Goal: Task Accomplishment & Management: Manage account settings

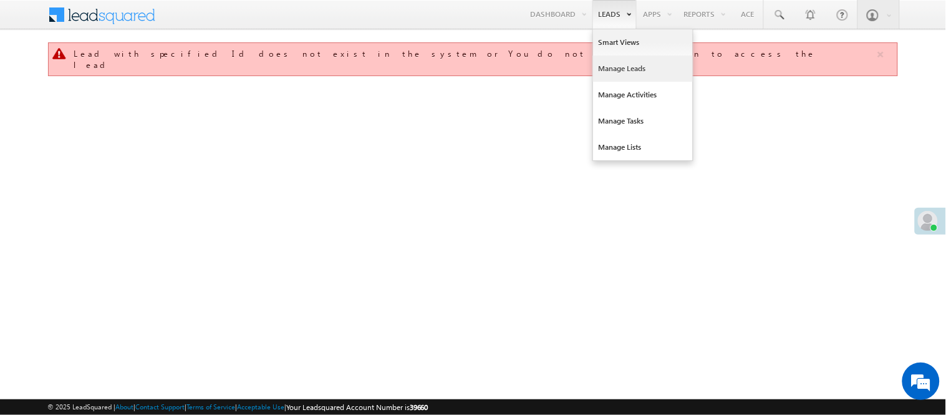
click at [627, 69] on link "Manage Leads" at bounding box center [643, 68] width 100 height 26
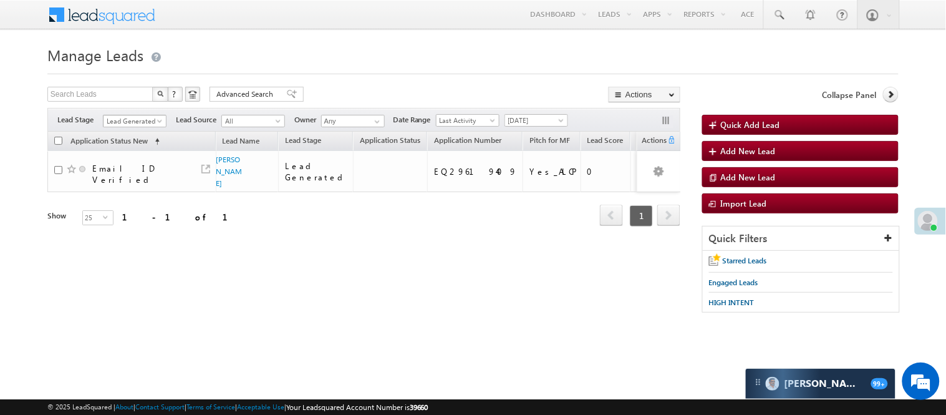
click at [118, 119] on span "Lead Generated" at bounding box center [132, 120] width 59 height 11
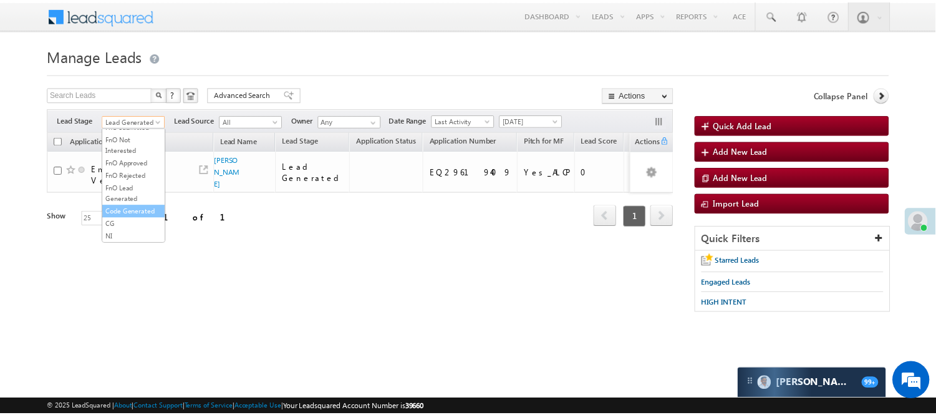
scroll to position [309, 0]
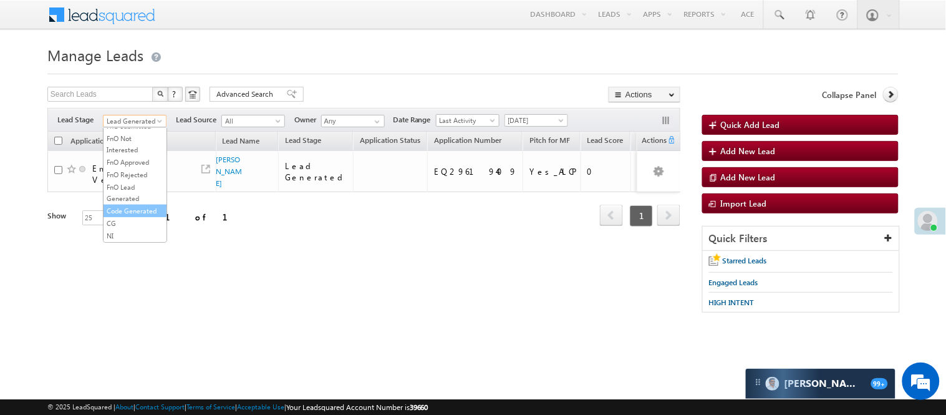
click at [133, 208] on link "Code Generated" at bounding box center [134, 210] width 63 height 11
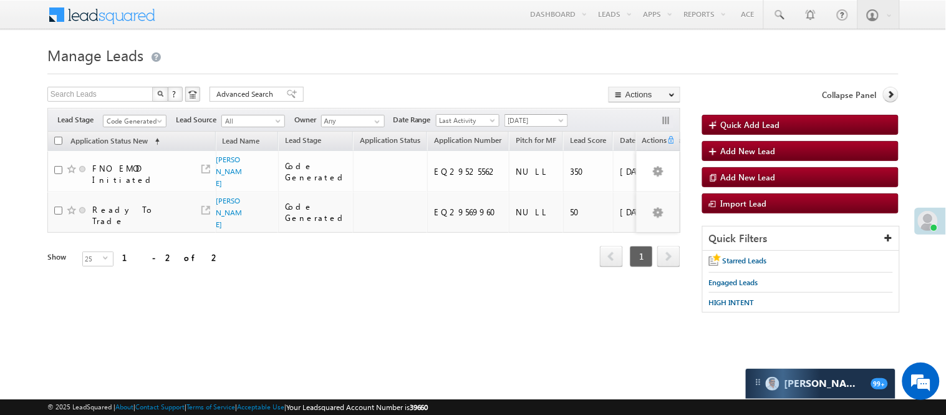
click at [529, 122] on span "Today" at bounding box center [534, 120] width 59 height 11
click at [526, 160] on link "Yesterday" at bounding box center [538, 161] width 63 height 11
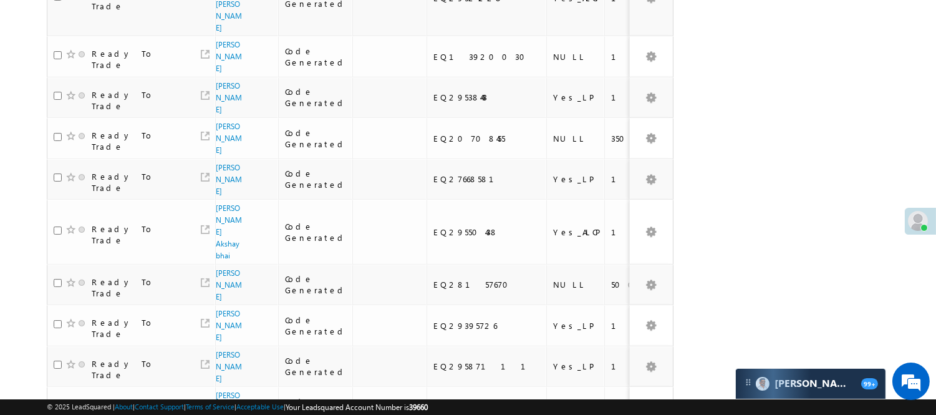
scroll to position [22, 0]
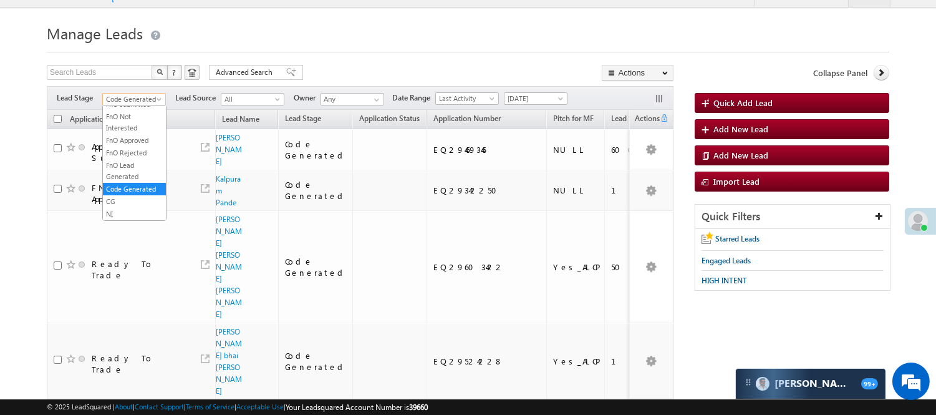
click at [140, 97] on span "Code Generated" at bounding box center [132, 99] width 59 height 11
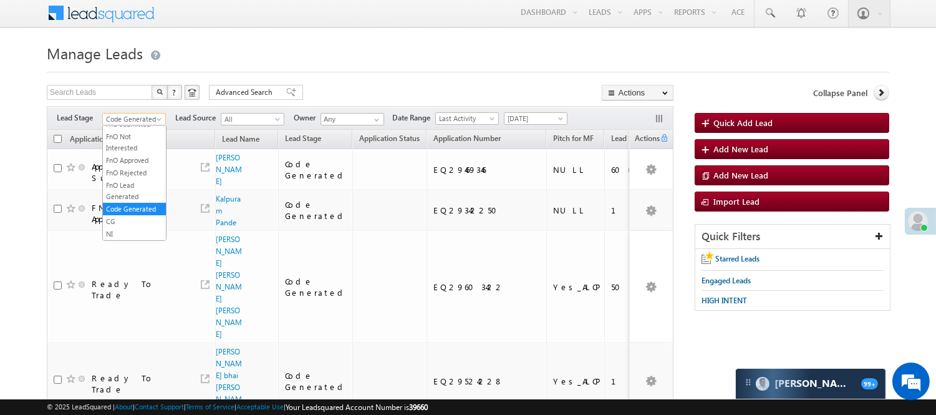
scroll to position [0, 0]
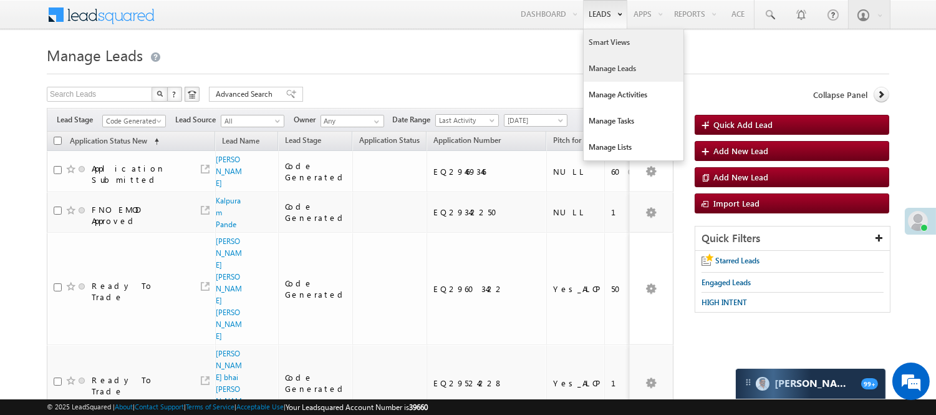
click at [601, 42] on link "Smart Views" at bounding box center [633, 42] width 100 height 26
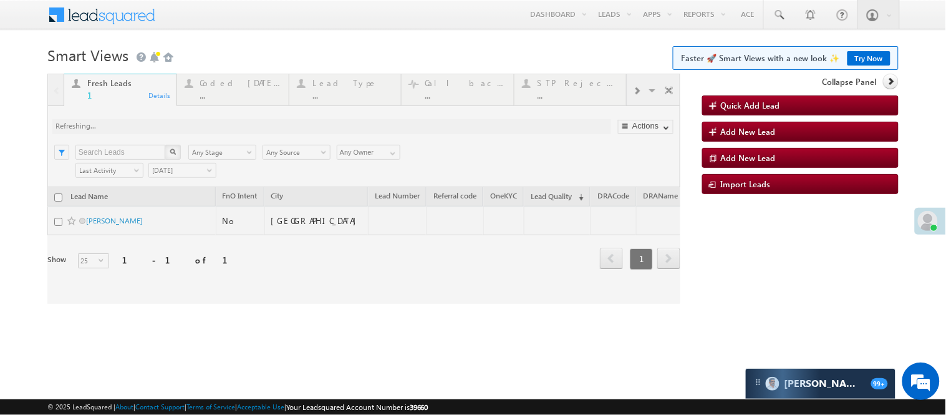
click at [861, 57] on link "Try Now" at bounding box center [868, 58] width 43 height 14
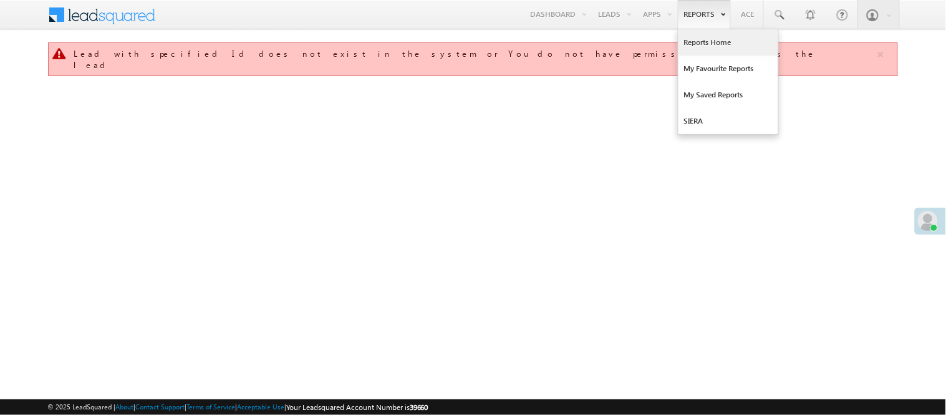
click at [711, 39] on link "Reports Home" at bounding box center [728, 42] width 100 height 26
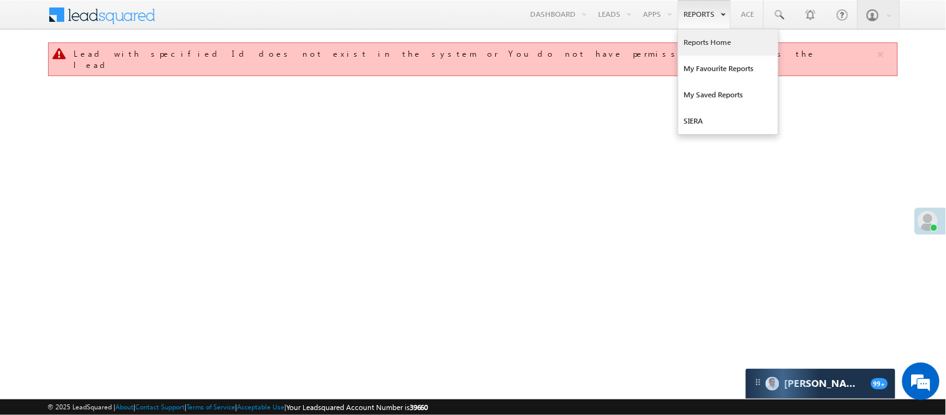
click at [701, 44] on link "Reports Home" at bounding box center [728, 42] width 100 height 26
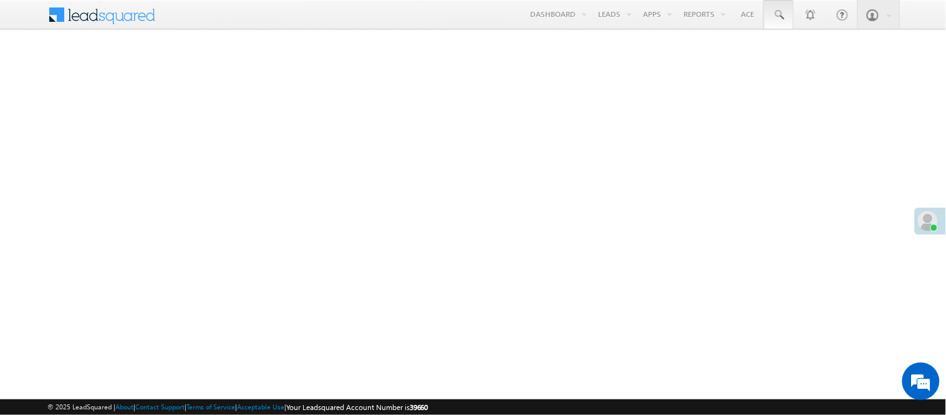
click at [777, 14] on span at bounding box center [778, 15] width 12 height 12
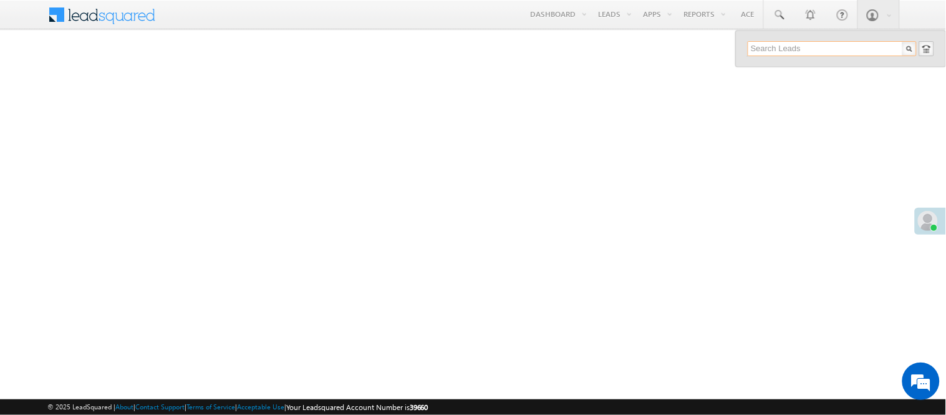
click at [777, 45] on input "text" at bounding box center [831, 48] width 169 height 15
paste input "7535054966"
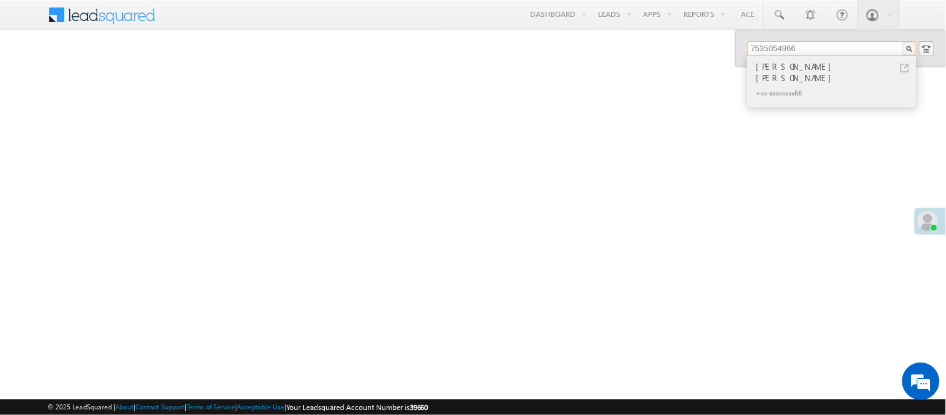
type input "7535054966"
click at [784, 65] on div "[PERSON_NAME] [PERSON_NAME]" at bounding box center [837, 72] width 167 height 25
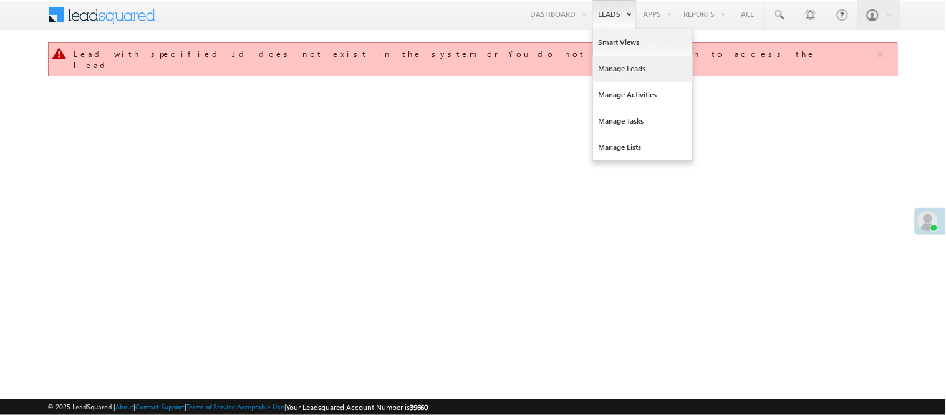
drag, startPoint x: 0, startPoint y: 0, endPoint x: 623, endPoint y: 70, distance: 627.3
click at [623, 70] on link "Manage Leads" at bounding box center [643, 68] width 100 height 26
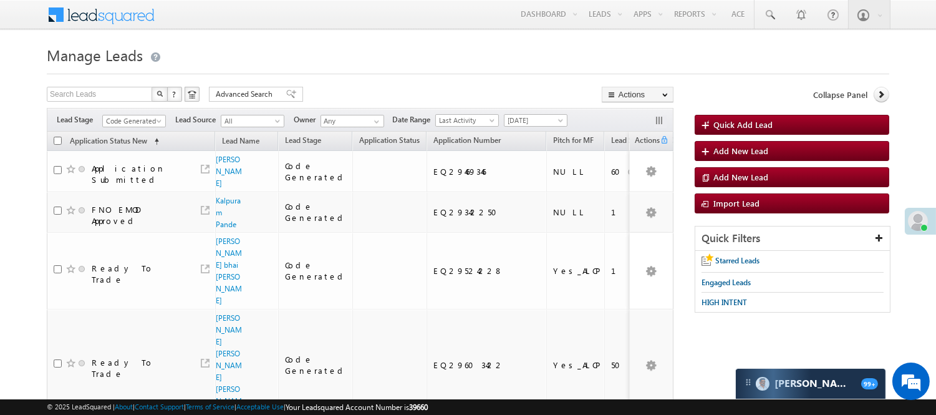
click at [142, 123] on span "Code Generated" at bounding box center [132, 120] width 59 height 11
click at [135, 148] on link "Lead Generated" at bounding box center [134, 147] width 63 height 11
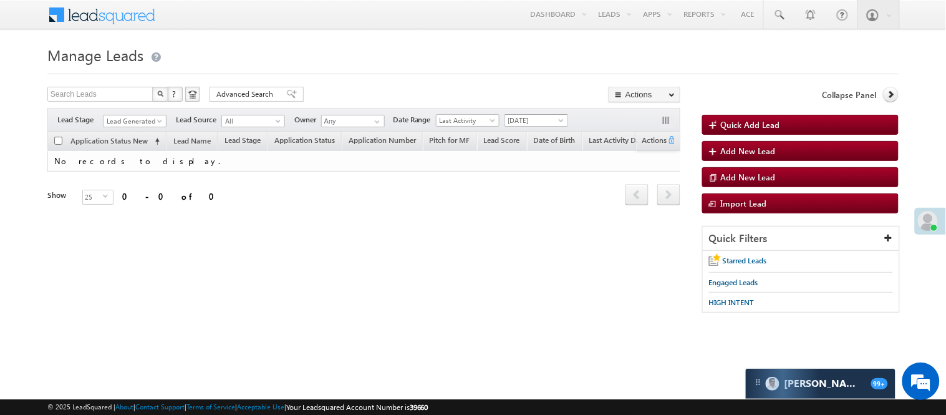
click at [524, 125] on span "Yesterday" at bounding box center [534, 120] width 59 height 11
click at [526, 175] on link "Today" at bounding box center [538, 173] width 63 height 11
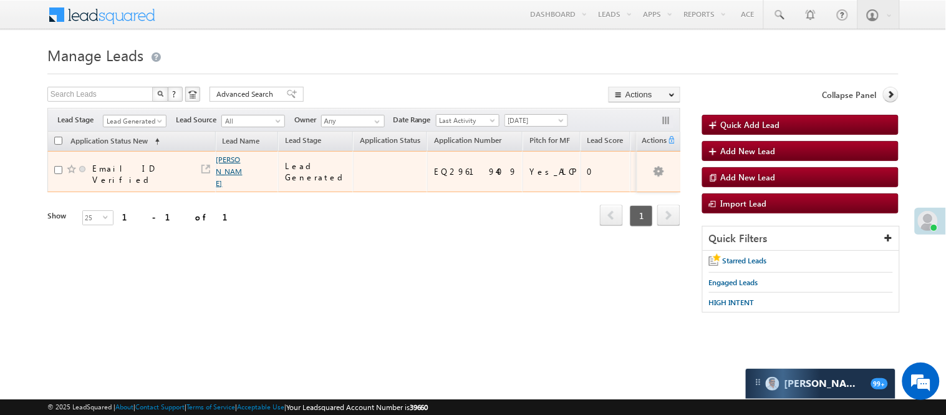
click at [221, 166] on link "Alok thakar" at bounding box center [229, 171] width 26 height 33
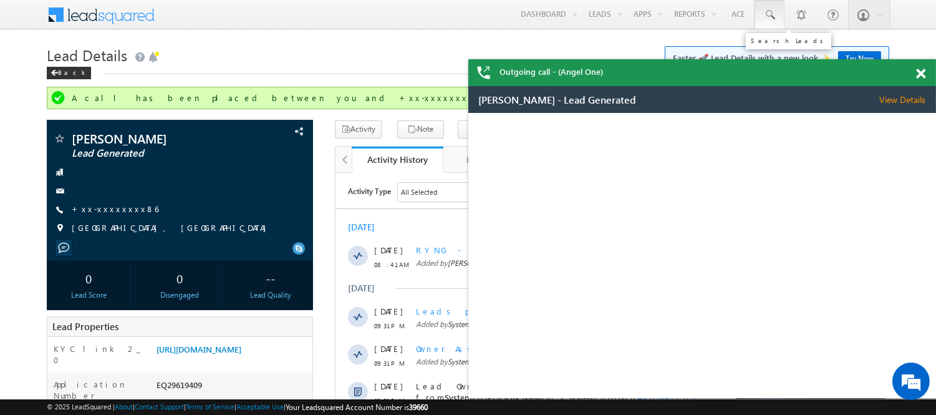
click at [761, 9] on link at bounding box center [769, 14] width 30 height 29
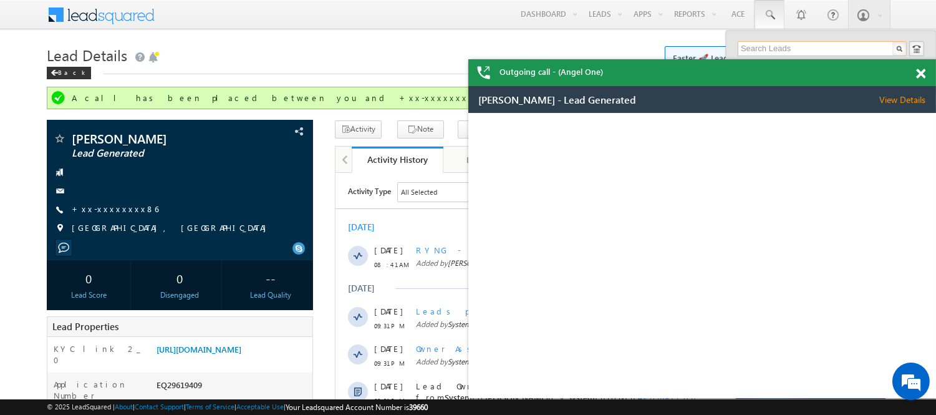
click at [784, 46] on input "text" at bounding box center [821, 48] width 169 height 15
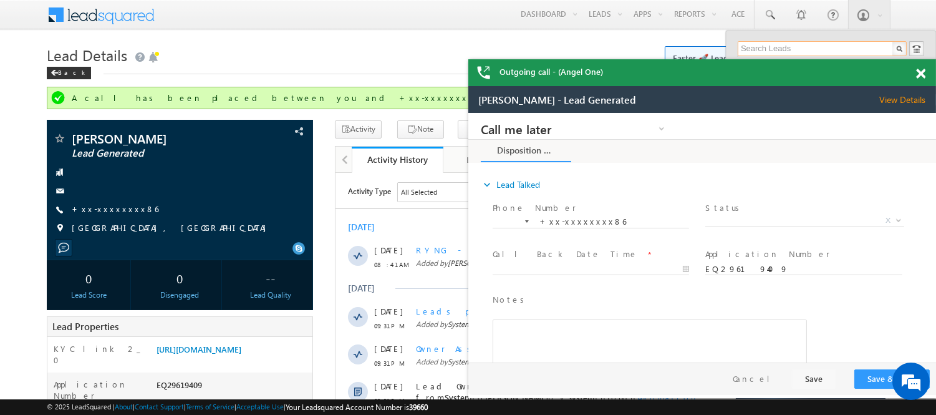
paste input "7535054966"
click at [923, 72] on div "Outgoing call - (Angel One)" at bounding box center [702, 72] width 468 height 27
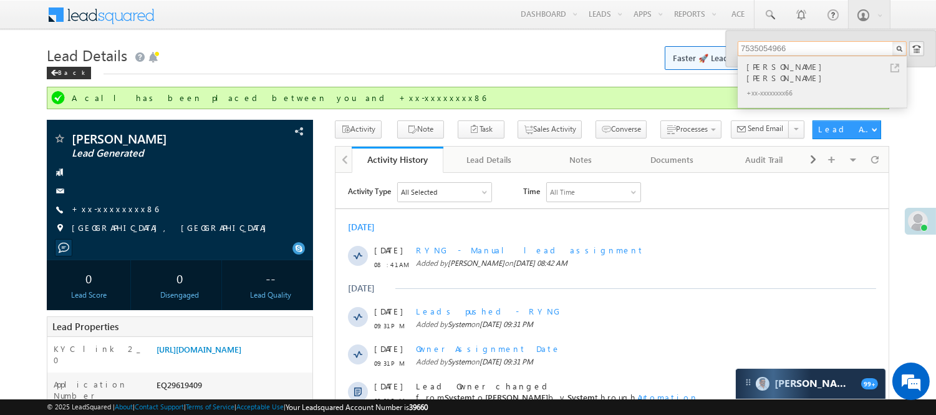
type input "7535054966"
click at [786, 70] on div "Manoj singh Rawat" at bounding box center [827, 72] width 167 height 25
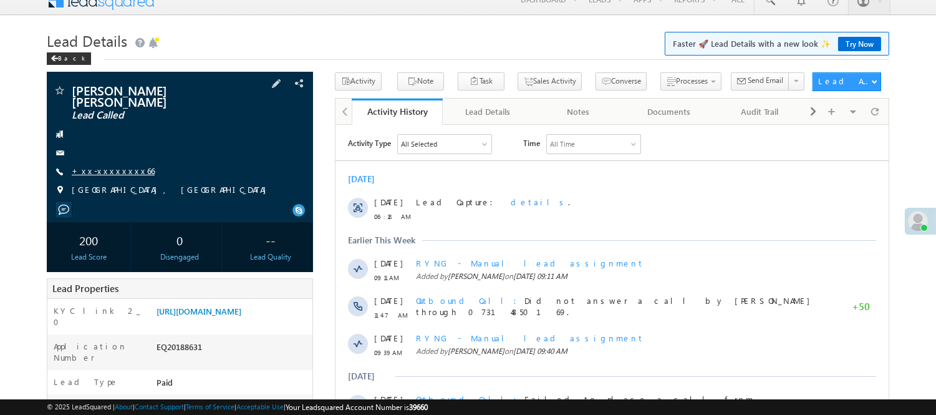
click at [108, 176] on link "+xx-xxxxxxxx66" at bounding box center [113, 170] width 83 height 11
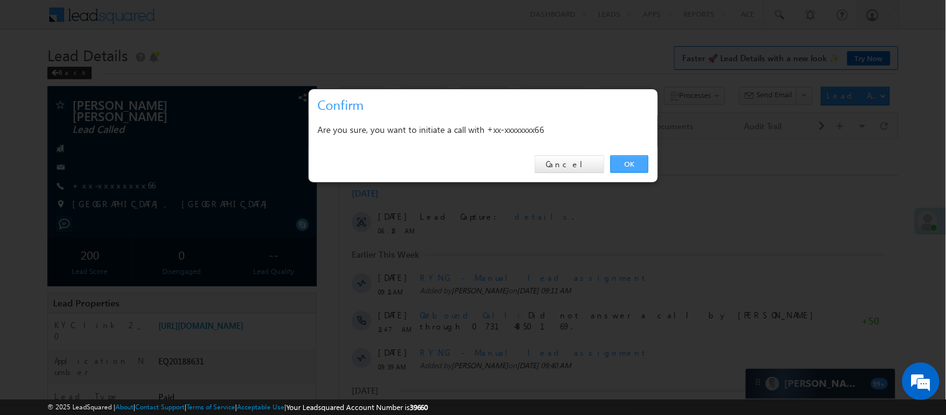
click at [630, 166] on link "OK" at bounding box center [629, 163] width 38 height 17
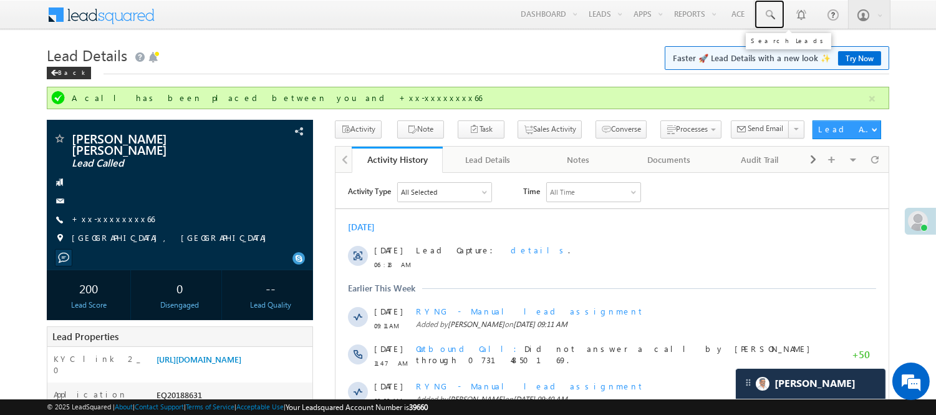
drag, startPoint x: 771, startPoint y: 16, endPoint x: 782, endPoint y: 34, distance: 21.6
click at [771, 16] on span at bounding box center [769, 15] width 12 height 12
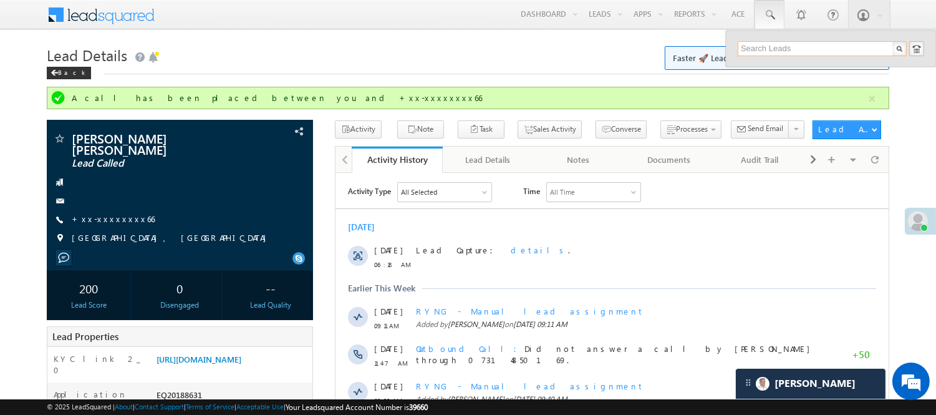
click at [787, 46] on input "text" at bounding box center [821, 48] width 169 height 15
click at [106, 213] on link "+xx-xxxxxxxx66" at bounding box center [113, 218] width 83 height 11
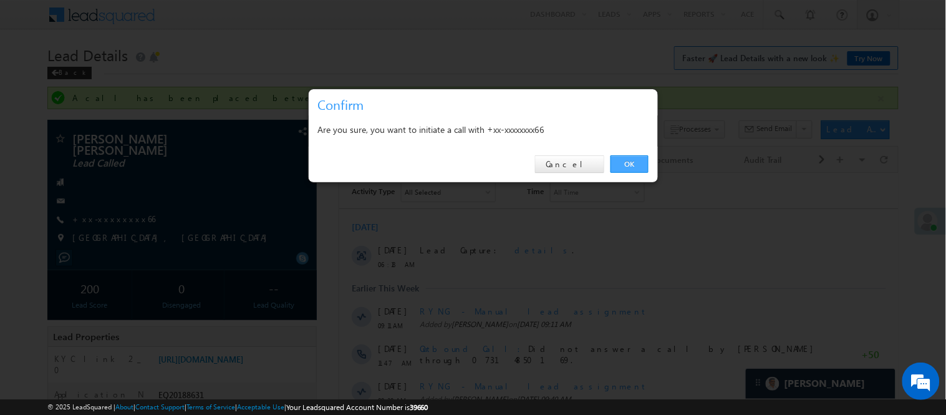
click at [636, 161] on link "OK" at bounding box center [629, 163] width 38 height 17
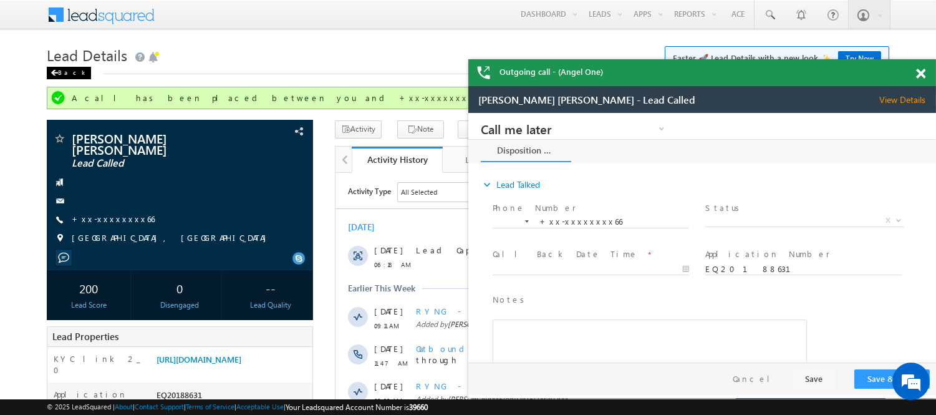
click at [59, 75] on div "Back" at bounding box center [69, 73] width 44 height 12
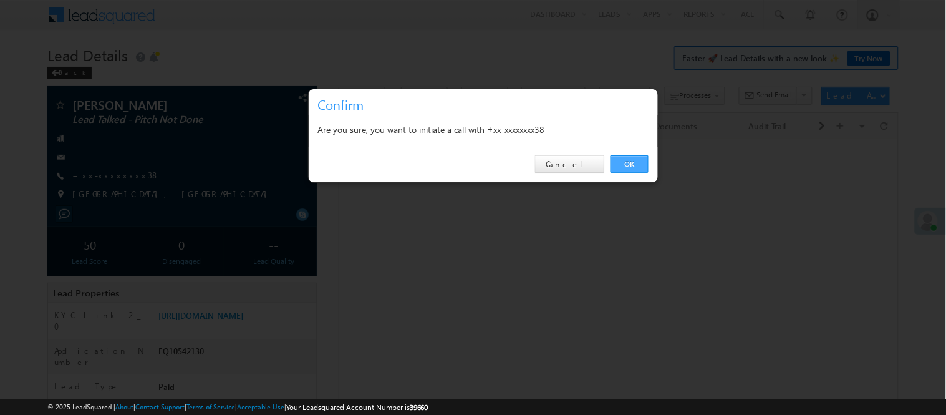
click at [642, 162] on link "OK" at bounding box center [629, 163] width 38 height 17
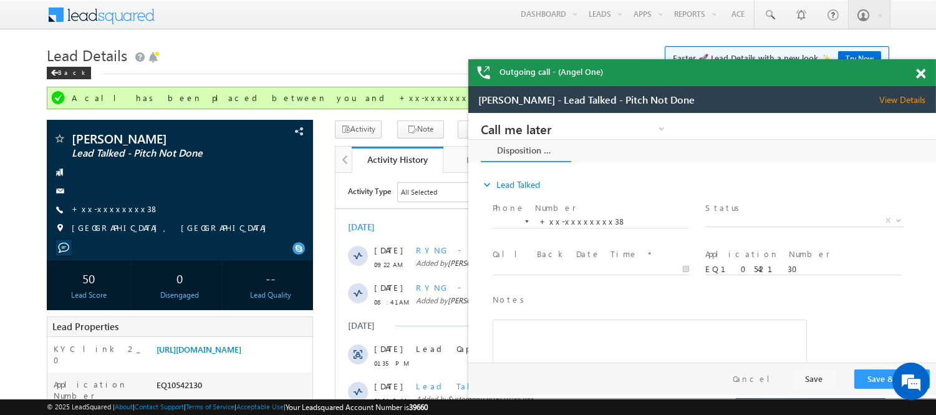
click at [923, 73] on div "Outgoing call - (Angel One)" at bounding box center [702, 72] width 468 height 27
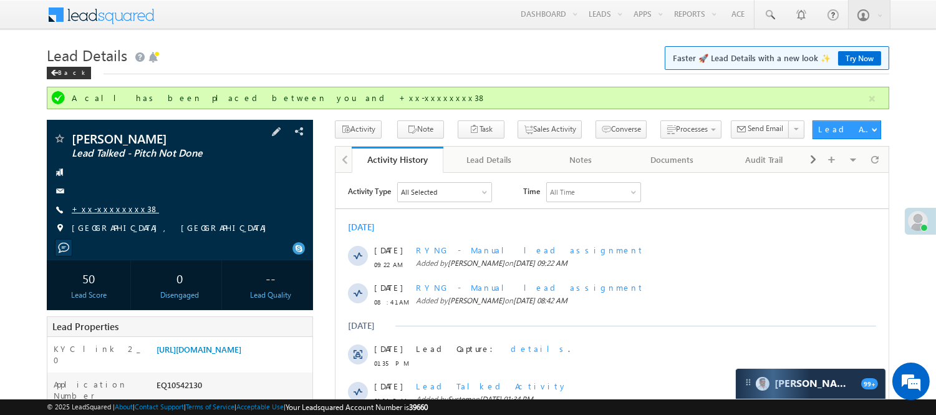
click at [102, 203] on link "+xx-xxxxxxxx38" at bounding box center [115, 208] width 87 height 11
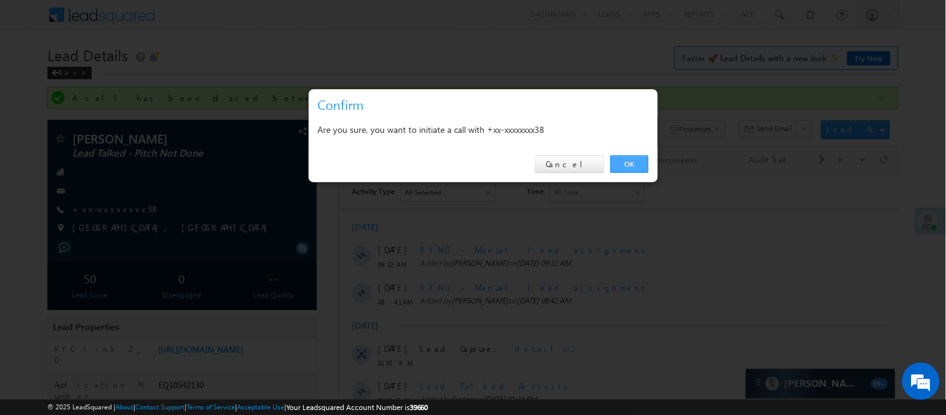
click at [643, 159] on link "OK" at bounding box center [629, 163] width 38 height 17
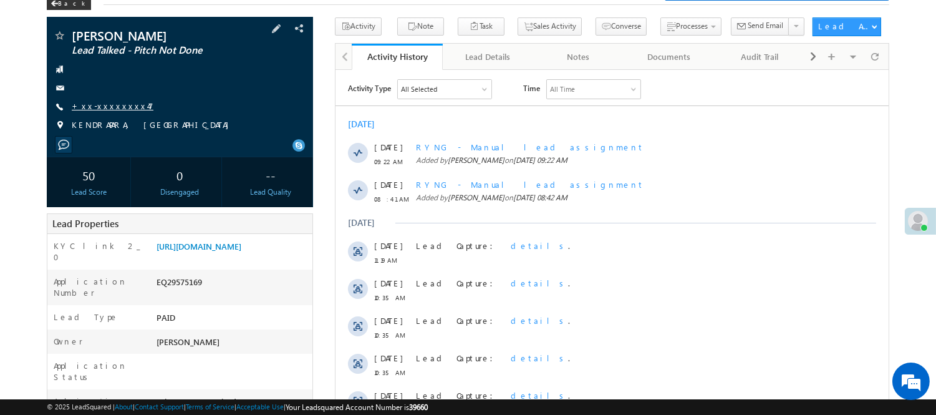
click at [103, 102] on link "+xx-xxxxxxxx47" at bounding box center [113, 105] width 82 height 11
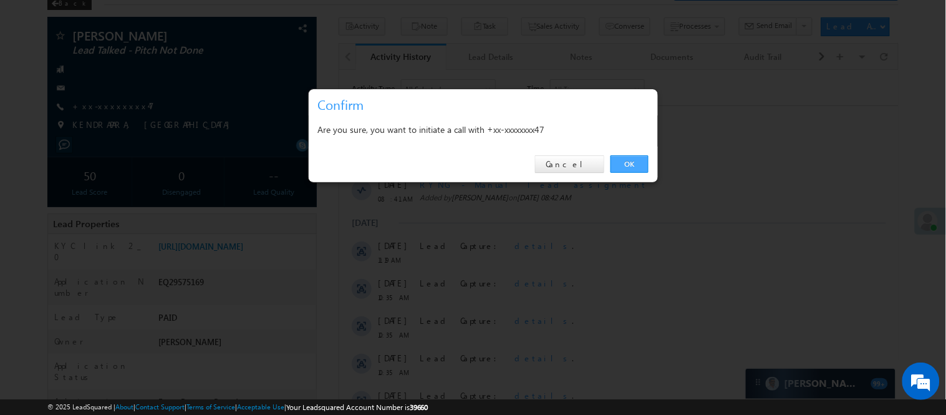
click at [632, 158] on link "OK" at bounding box center [629, 163] width 38 height 17
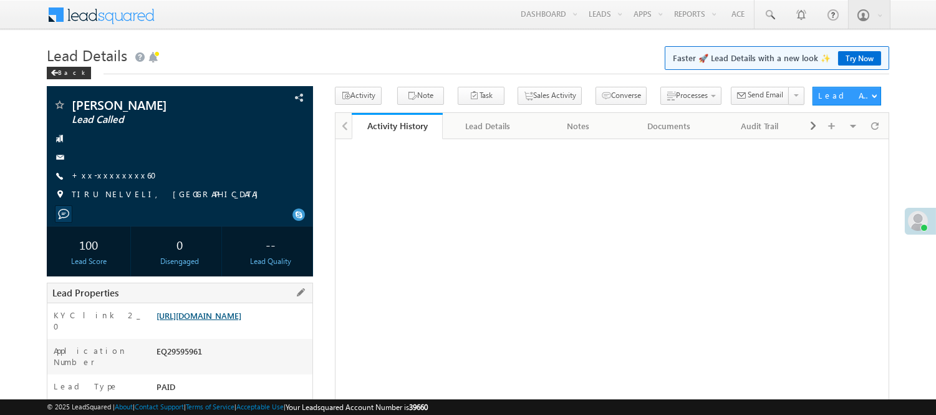
click at [238, 320] on link "https://angelbroking1-pk3em7sa.customui-test.leadsquared.com?leadId=3e17f092-30…" at bounding box center [198, 315] width 85 height 11
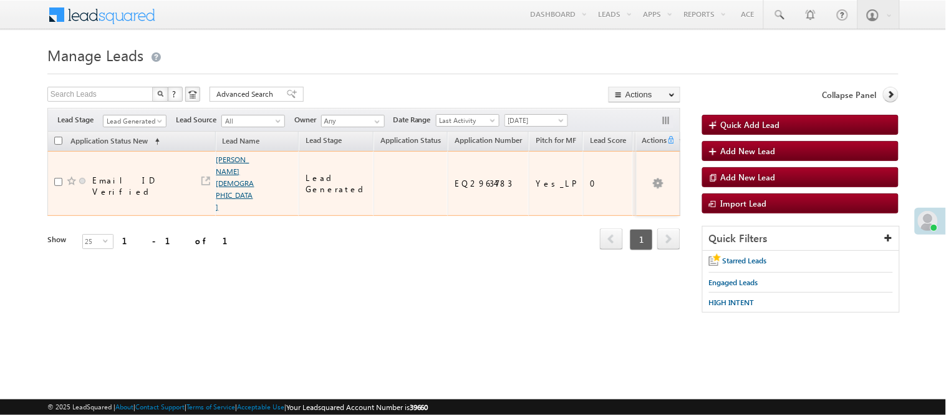
click at [229, 160] on link "[PERSON_NAME][DEMOGRAPHIC_DATA]" at bounding box center [235, 183] width 38 height 57
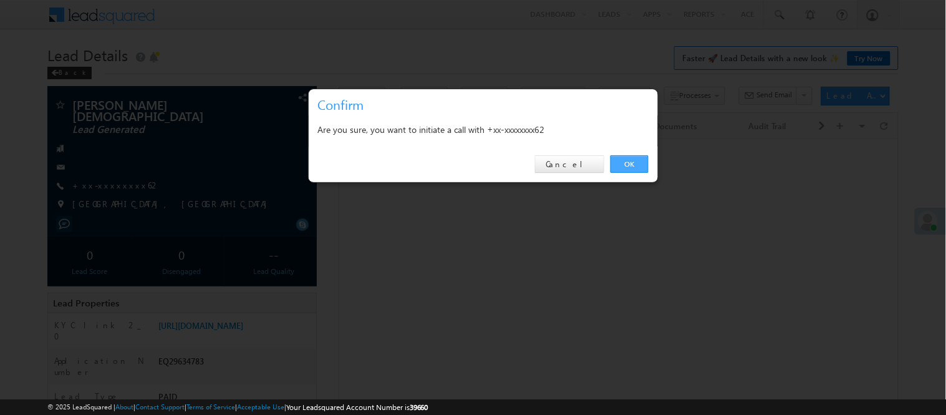
click at [618, 155] on link "OK" at bounding box center [629, 163] width 38 height 17
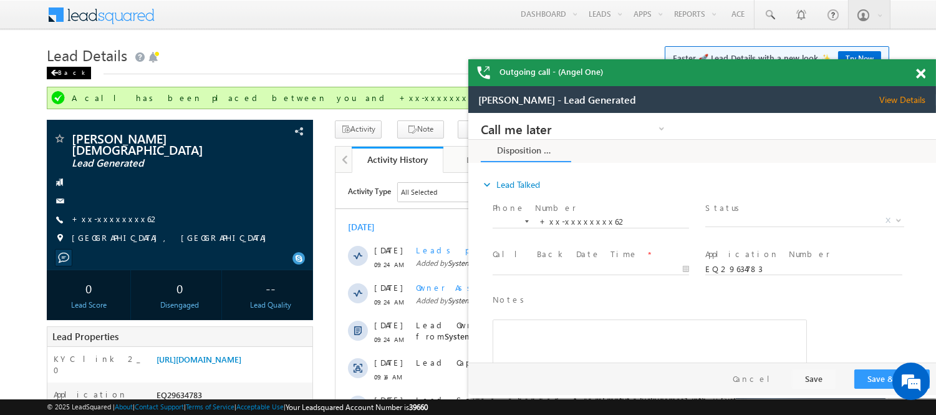
click at [64, 69] on div "Back" at bounding box center [69, 73] width 44 height 12
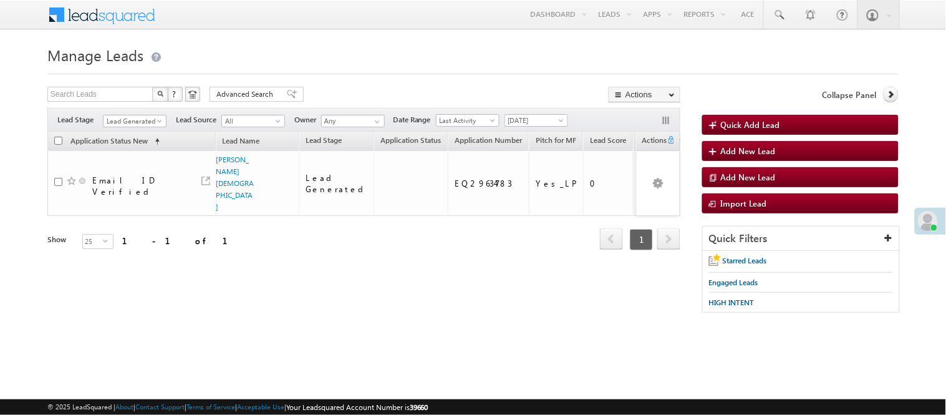
click at [137, 130] on div "Filters Lead Stage Lead Generated Lead Generated Lead Source All All Owner Any …" at bounding box center [363, 120] width 633 height 24
click at [137, 121] on span "Lead Generated" at bounding box center [132, 120] width 59 height 11
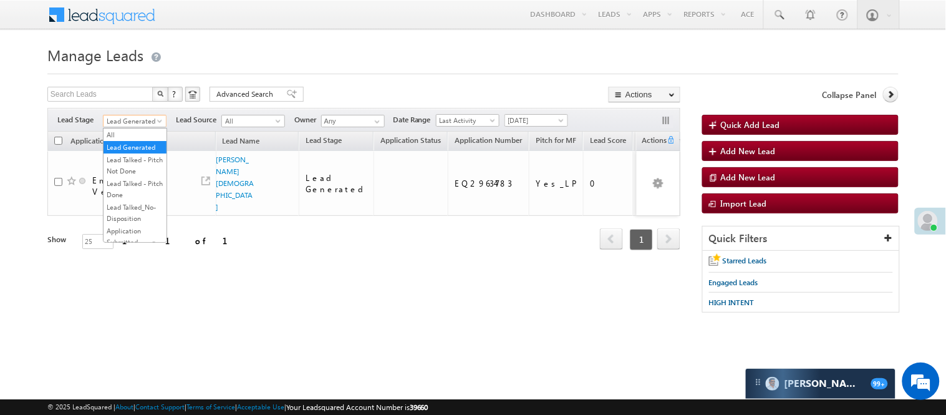
scroll to position [309, 0]
click at [125, 205] on link "Code Generated" at bounding box center [134, 210] width 63 height 11
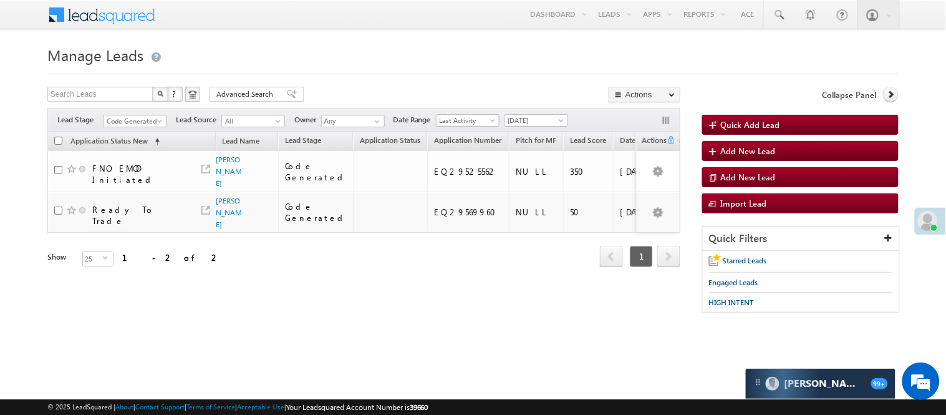
click at [110, 110] on div "Filters Lead Stage All Lead Generated Lead Talked - Pitch Not Done Lead Talked …" at bounding box center [363, 120] width 633 height 24
click at [123, 118] on span "Code Generated" at bounding box center [132, 120] width 59 height 11
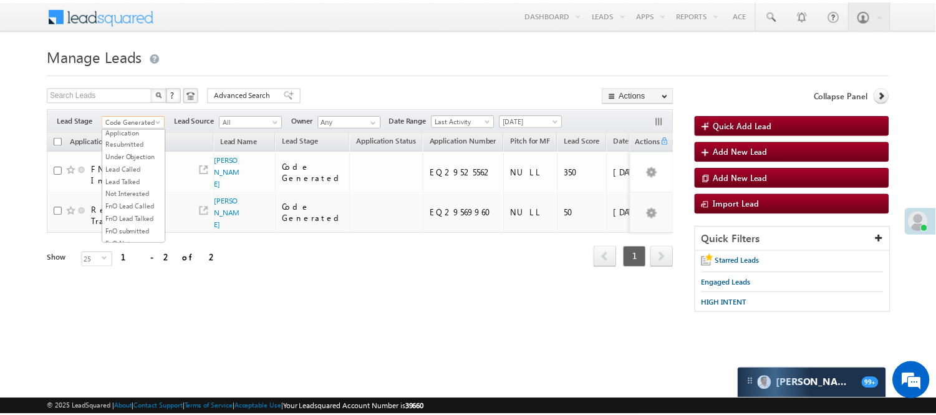
scroll to position [102, 0]
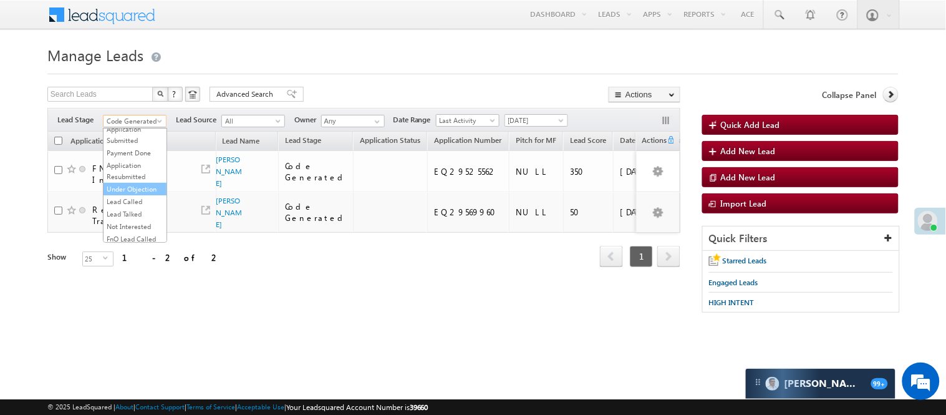
click at [133, 194] on link "Under Objection" at bounding box center [134, 188] width 63 height 11
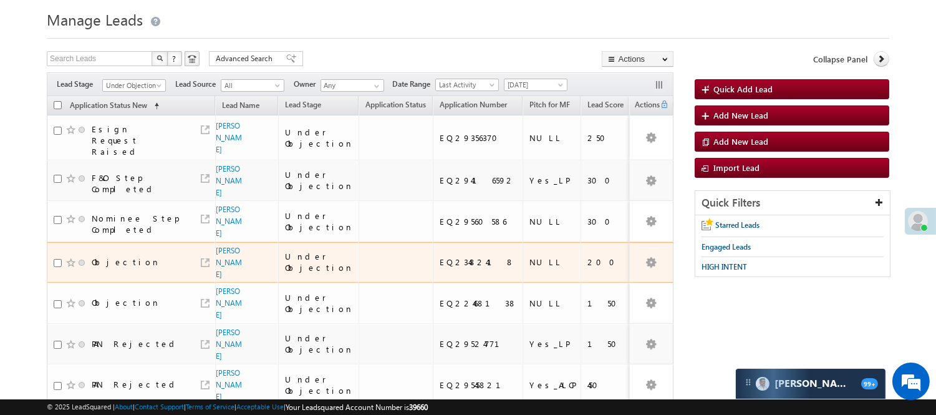
scroll to position [0, 0]
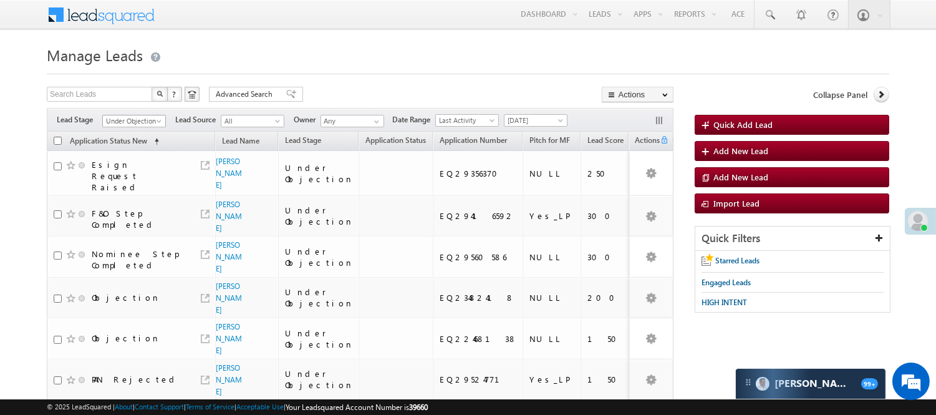
click at [145, 120] on span "Under Objection" at bounding box center [132, 120] width 59 height 11
click at [121, 153] on link "Lead Generated" at bounding box center [134, 147] width 63 height 11
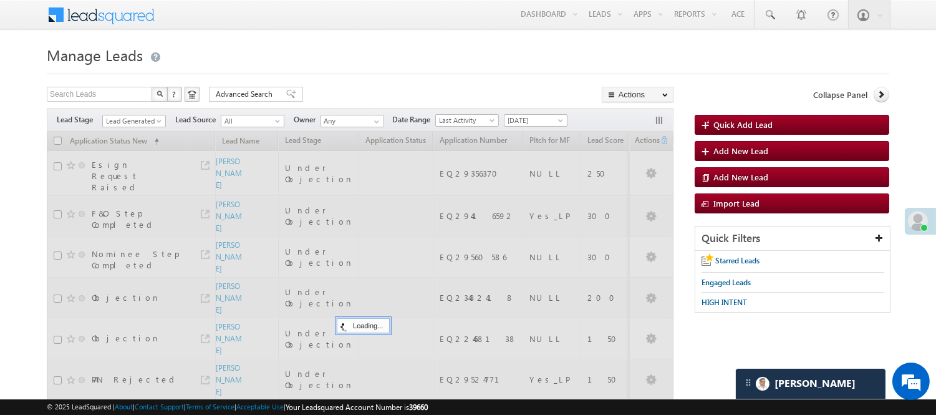
click at [374, 70] on div at bounding box center [468, 70] width 842 height 8
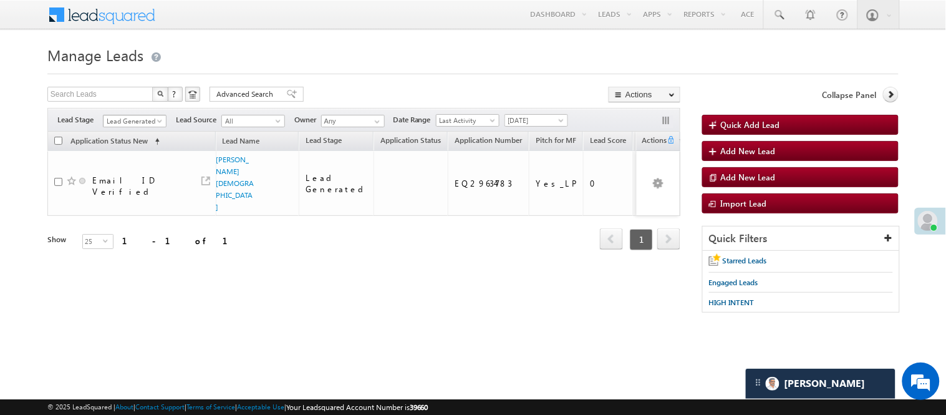
click at [147, 120] on span "Lead Generated" at bounding box center [132, 120] width 59 height 11
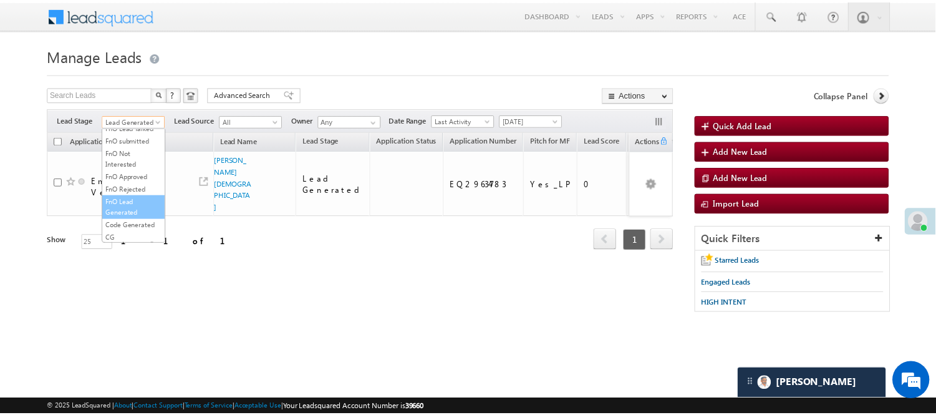
scroll to position [171, 0]
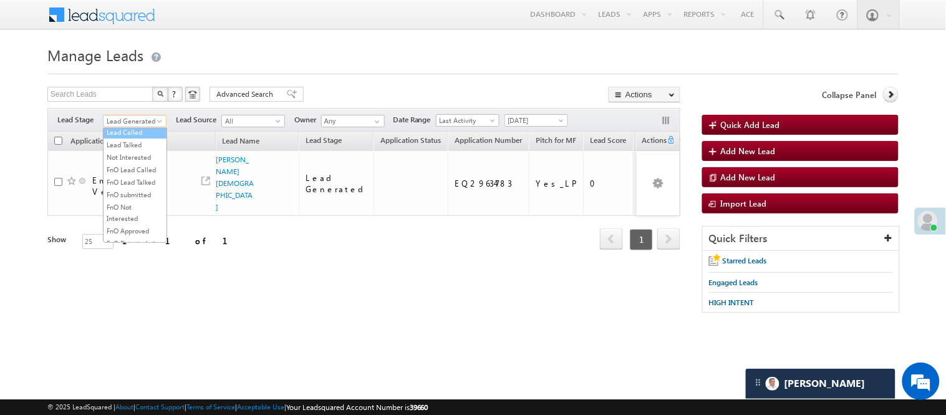
click at [130, 138] on link "Lead Called" at bounding box center [134, 132] width 63 height 11
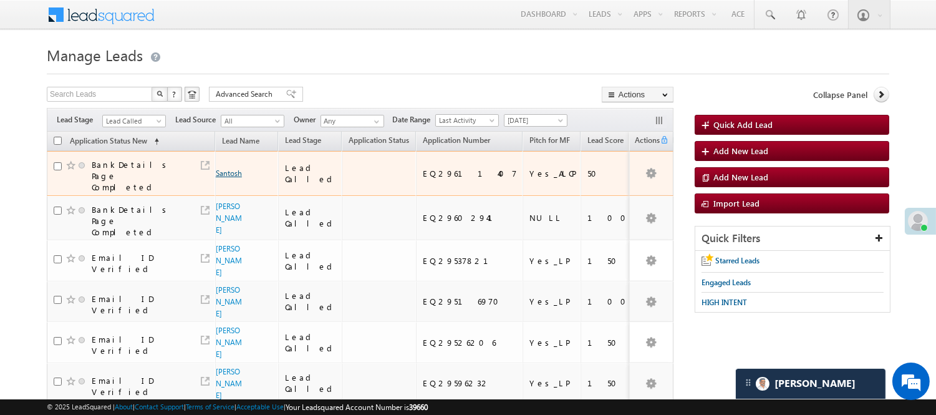
click at [226, 168] on link "Santosh" at bounding box center [229, 172] width 26 height 9
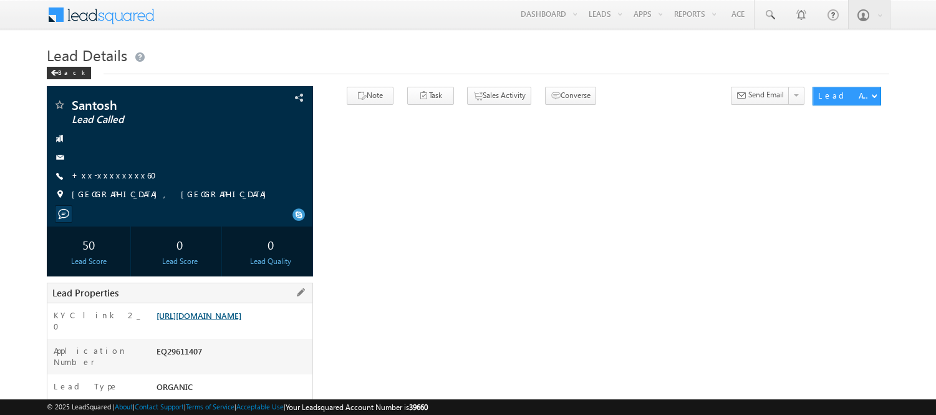
click at [213, 316] on link "[URL][DOMAIN_NAME]" at bounding box center [198, 315] width 85 height 11
